Goal: Task Accomplishment & Management: Manage account settings

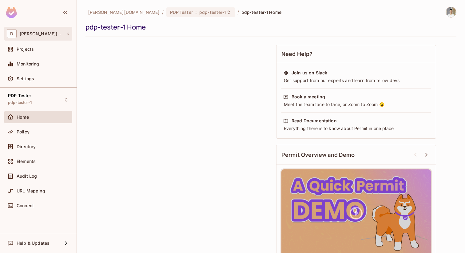
click at [50, 35] on div "D [PERSON_NAME][DOMAIN_NAME]" at bounding box center [38, 33] width 63 height 9
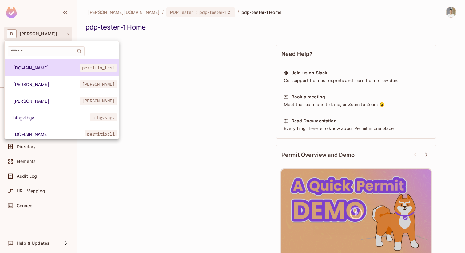
click at [50, 66] on span "[DOMAIN_NAME]" at bounding box center [46, 68] width 66 height 6
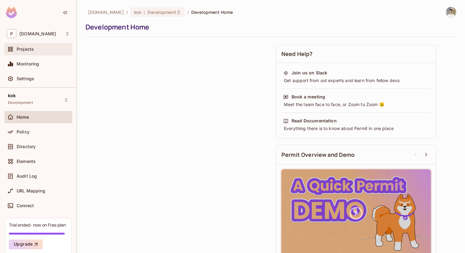
click at [45, 53] on div "Projects" at bounding box center [38, 49] width 68 height 12
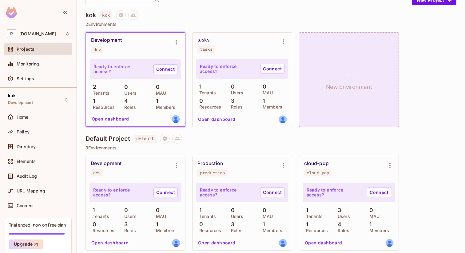
scroll to position [157, 0]
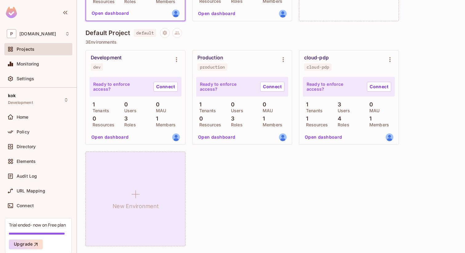
click at [129, 199] on icon at bounding box center [135, 194] width 15 height 15
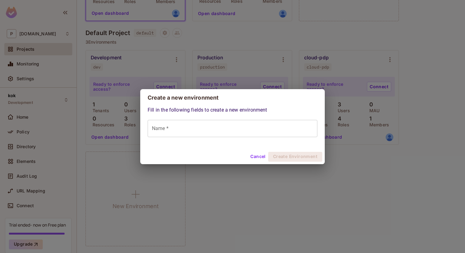
click at [200, 126] on input "Name *" at bounding box center [233, 128] width 170 height 17
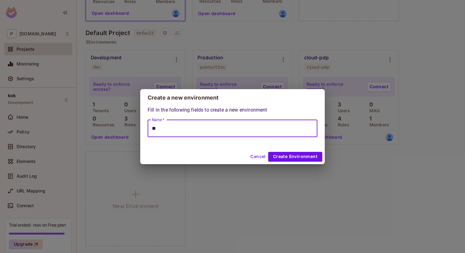
type input "*"
type input "**********"
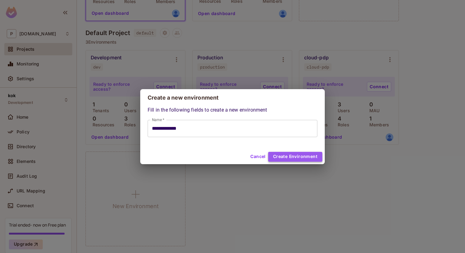
click at [309, 159] on button "Create Environment" at bounding box center [295, 157] width 54 height 10
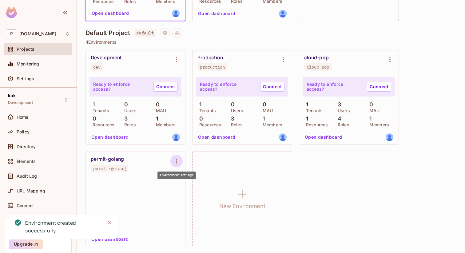
click at [176, 162] on icon "Environment settings" at bounding box center [176, 161] width 1 height 5
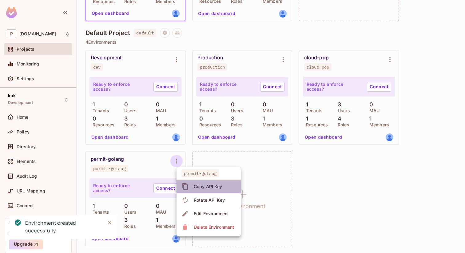
click at [195, 183] on span "Copy API Key" at bounding box center [208, 187] width 32 height 10
